Goal: Task Accomplishment & Management: Complete application form

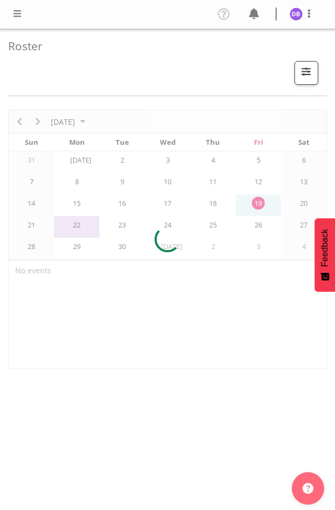
click at [16, 13] on span at bounding box center [17, 13] width 13 height 13
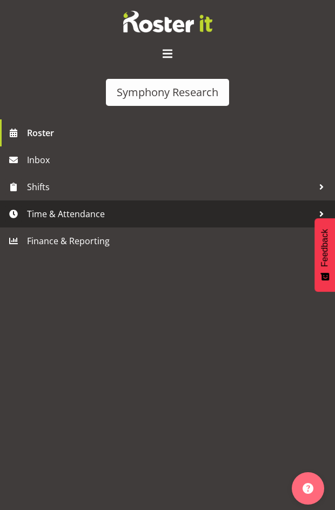
click at [69, 213] on span "Time & Attendance" at bounding box center [170, 214] width 286 height 16
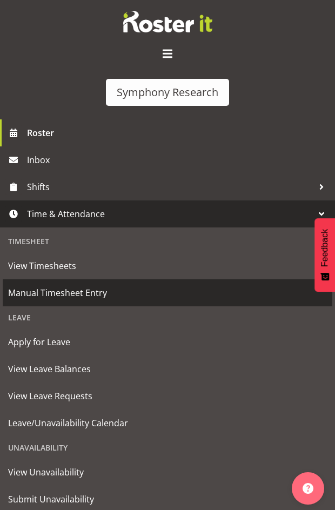
click at [69, 293] on span "Manual Timesheet Entry" at bounding box center [167, 293] width 319 height 16
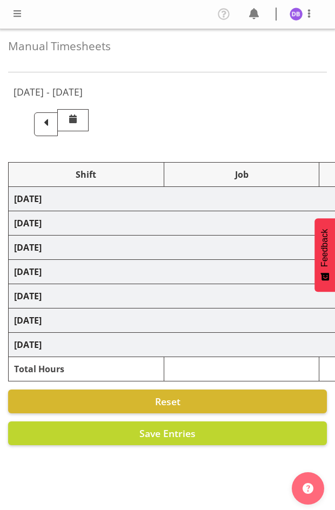
select select "26078"
select select "10587"
select select "26078"
select select "10587"
select select "47"
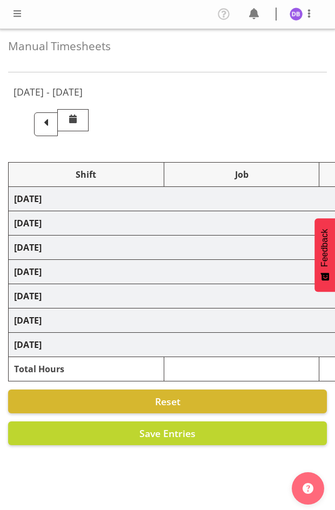
select select "48116"
select select "10633"
select select "48116"
select select "10499"
select select "47"
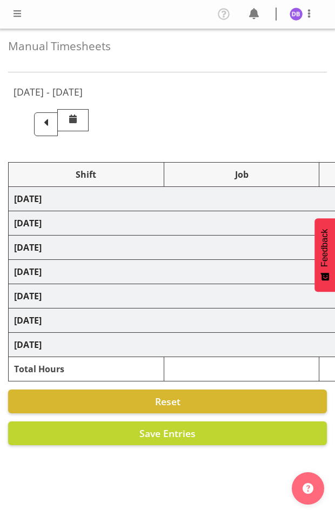
select select "26078"
select select "10587"
select select "47"
select select "48116"
select select "10242"
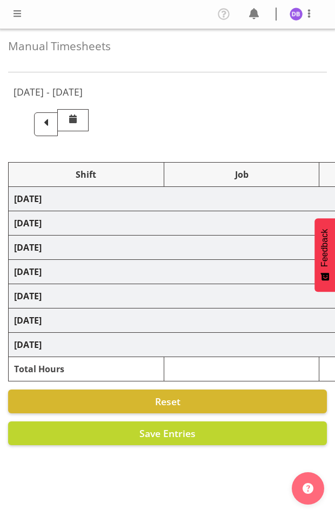
select select "47"
select select "26078"
select select "10631"
select select "47"
select select "26078"
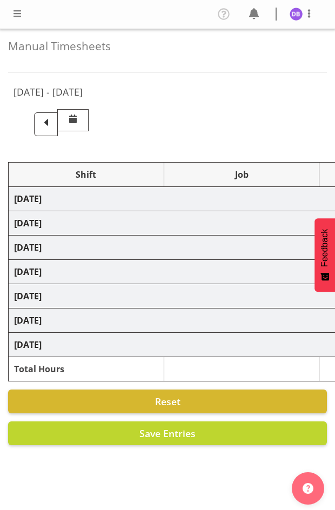
select select "10242"
select select "47"
select select "26078"
select select "10587"
select select "47"
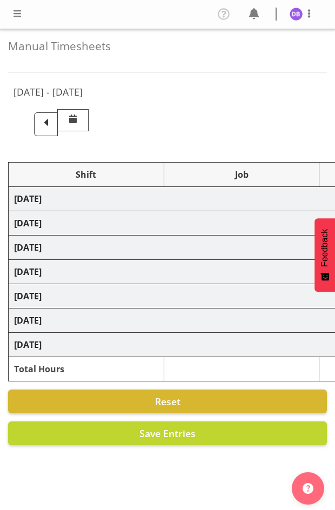
select select "26078"
select select "10242"
select select "47"
select select "26078"
select select "10587"
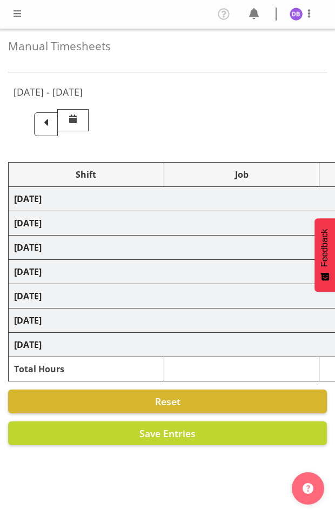
select select "47"
select select "26078"
select select "10242"
select select "47"
select select "26078"
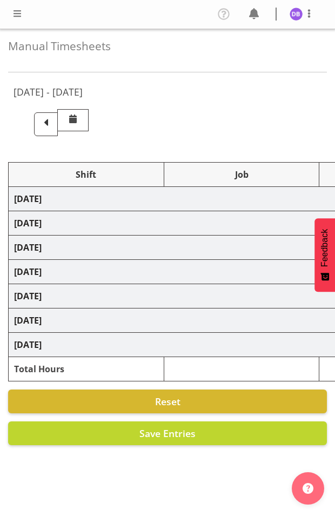
select select "10587"
select select "47"
select select "48116"
select select "10633"
select select "47"
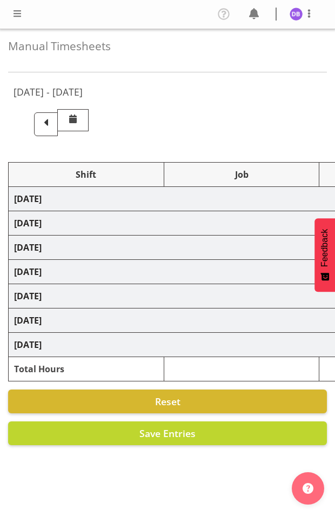
select select "48116"
select select "10499"
select select "47"
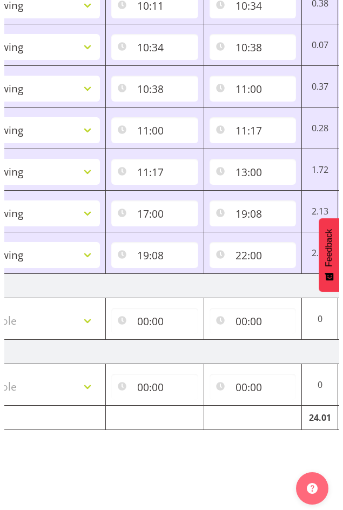
scroll to position [0, 429]
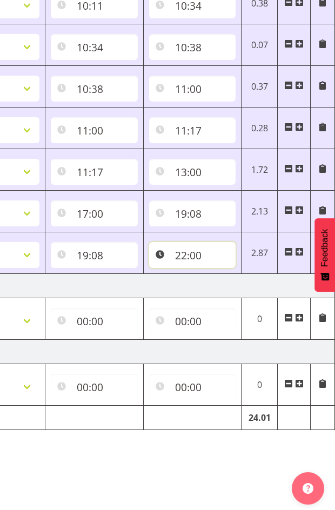
click at [195, 247] on input "22:00" at bounding box center [192, 255] width 87 height 26
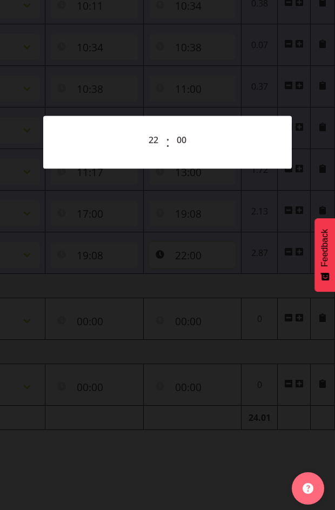
scroll to position [0, 421]
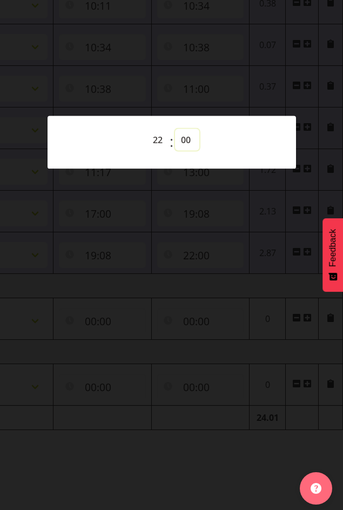
click at [187, 136] on select "00 01 02 03 04 05 06 07 08 09 10 11 12 13 14 15 16 17 18 19 20 21 22 23 24 25 2…" at bounding box center [187, 140] width 24 height 22
select select "30"
click at [175, 129] on select "00 01 02 03 04 05 06 07 08 09 10 11 12 13 14 15 16 17 18 19 20 21 22 23 24 25 2…" at bounding box center [187, 140] width 24 height 22
type input "22:30"
click at [237, 83] on div at bounding box center [171, 255] width 343 height 510
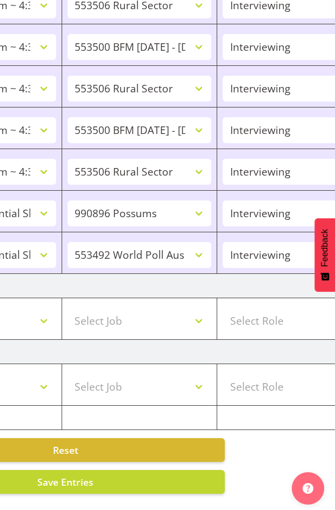
scroll to position [0, 87]
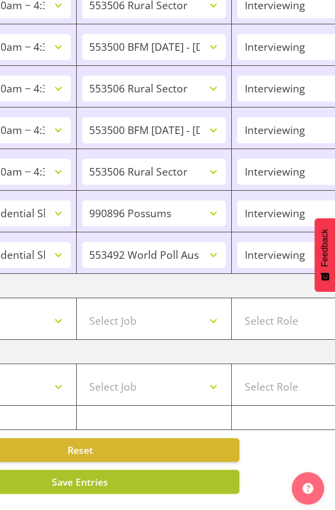
click at [80, 475] on span "Save Entries" at bounding box center [80, 481] width 56 height 13
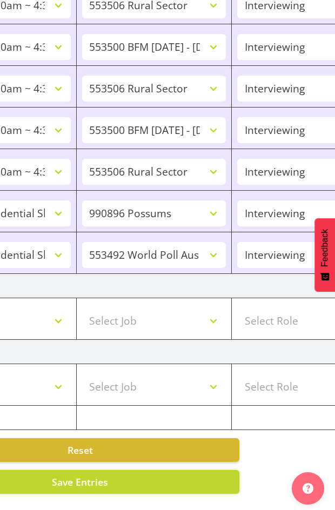
scroll to position [0, 429]
